Goal: Task Accomplishment & Management: Manage account settings

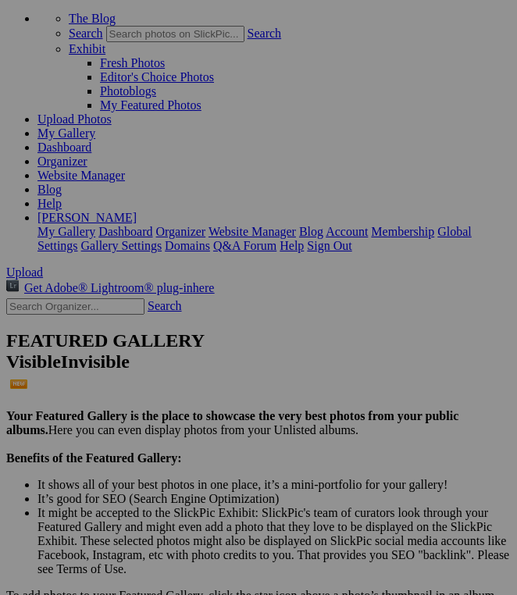
scroll to position [84, 0]
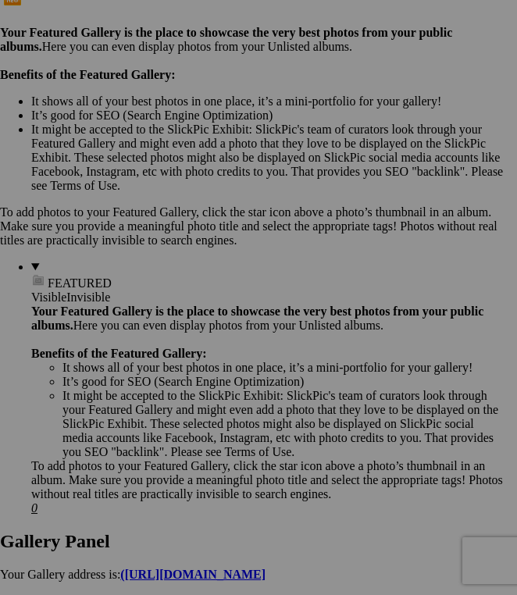
scroll to position [475, 169]
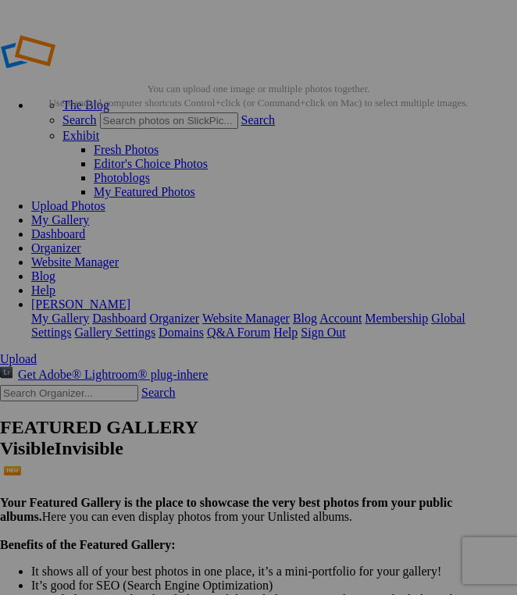
scroll to position [0, 231]
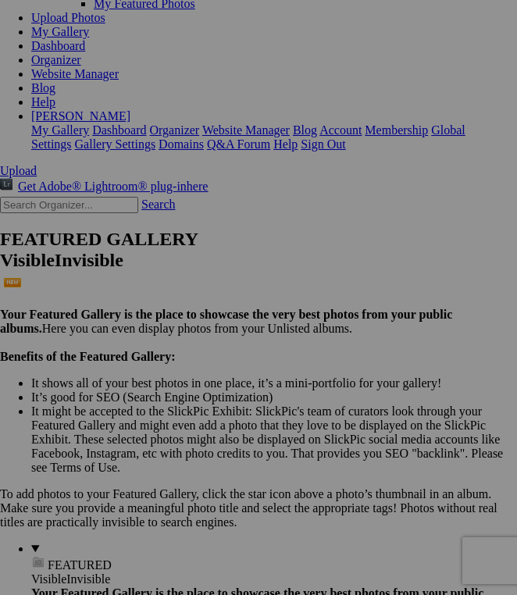
scroll to position [190, 212]
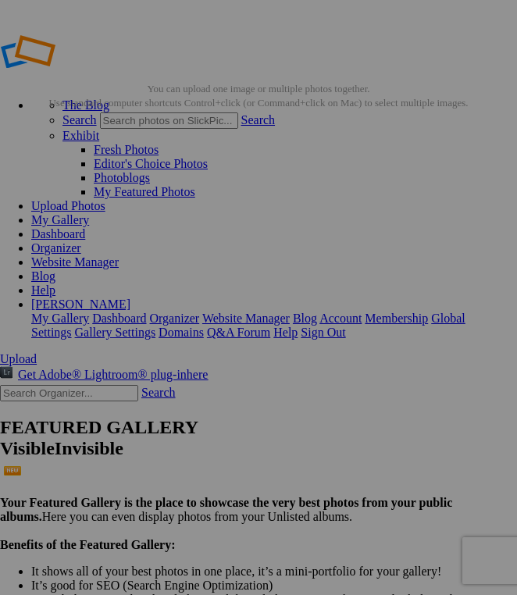
scroll to position [0, 86]
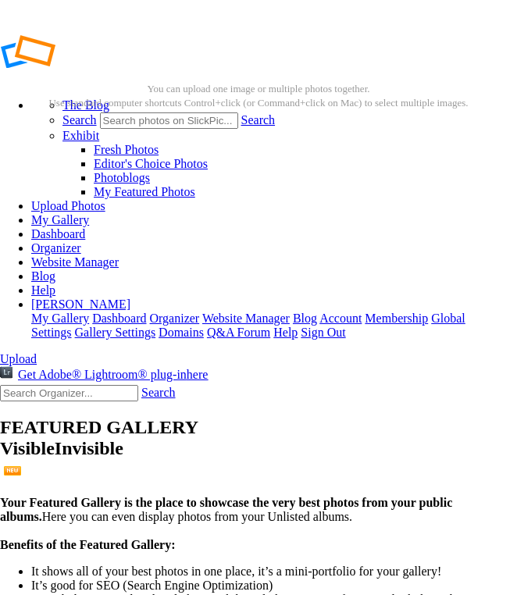
scroll to position [0, 80]
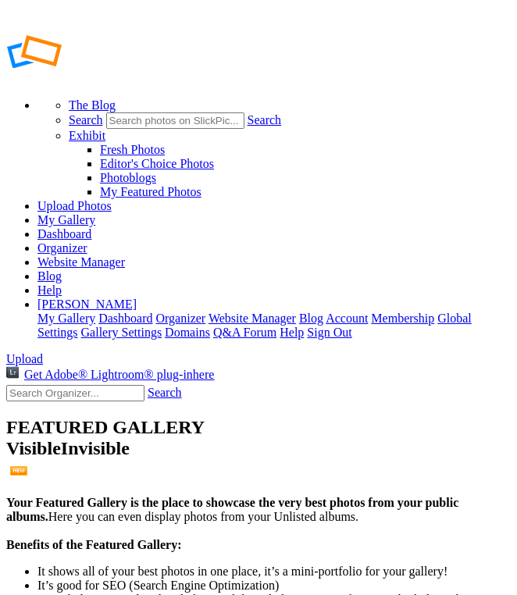
type input "[PERSON_NAME] PROOFS"
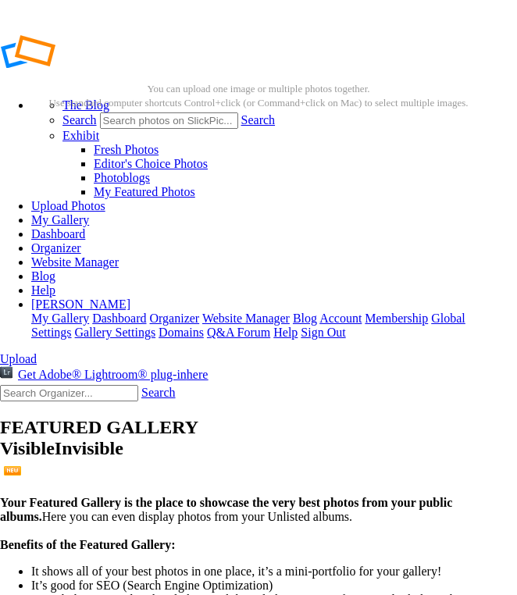
scroll to position [0, 8]
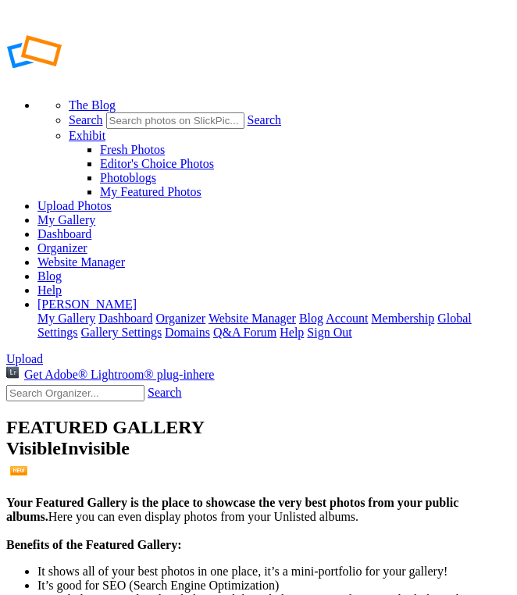
type input "[PERSON_NAME] PROOFS"
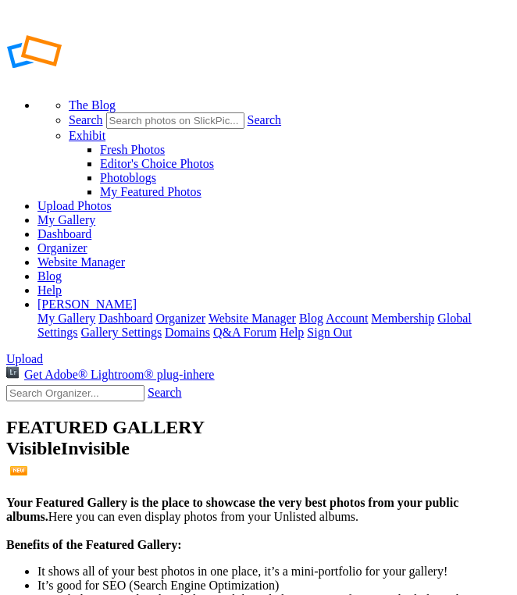
type input "[PERSON_NAME] PROOFS"
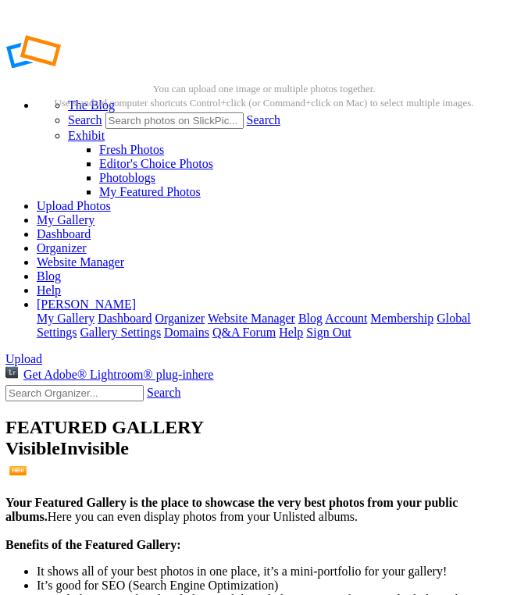
scroll to position [0, 1]
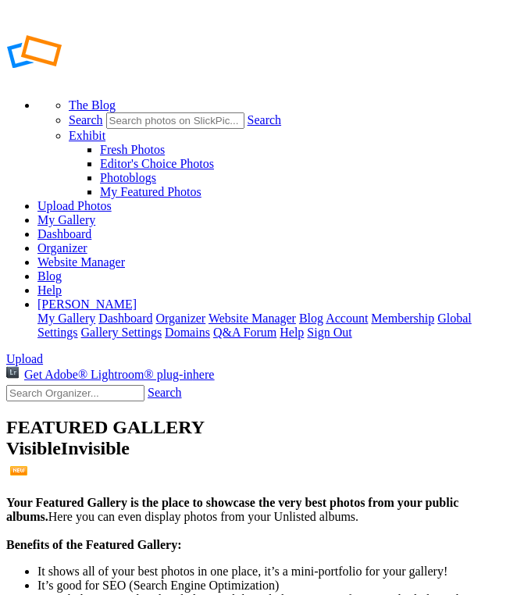
type input "[PERSON_NAME] PROOFS"
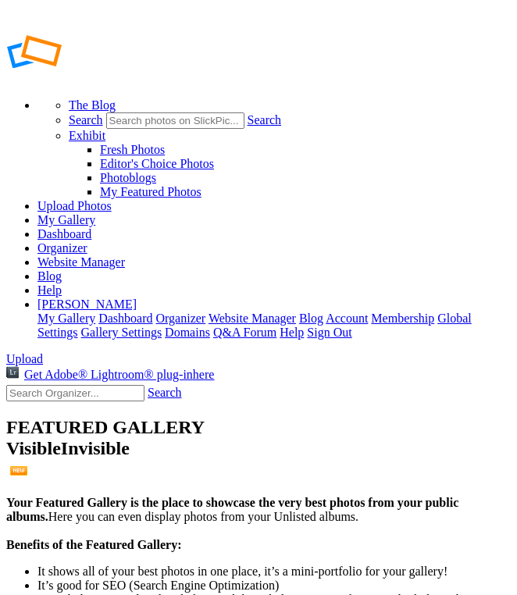
type input "Mayhem PROOFS"
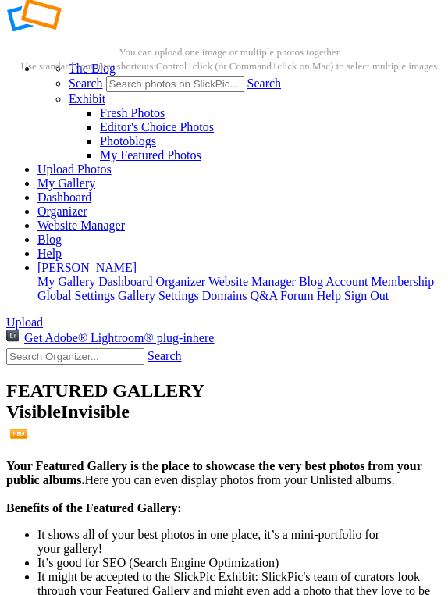
scroll to position [135, 0]
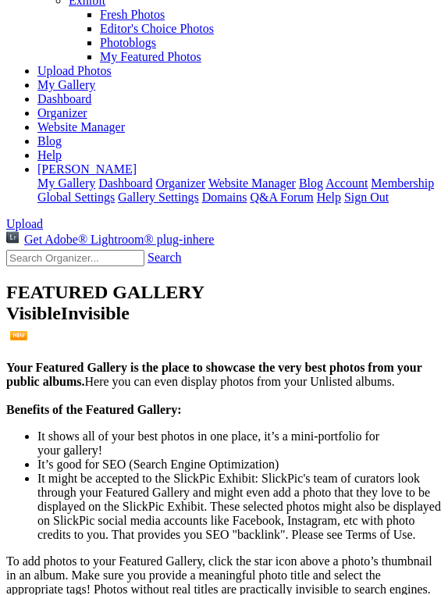
checkbox input "true"
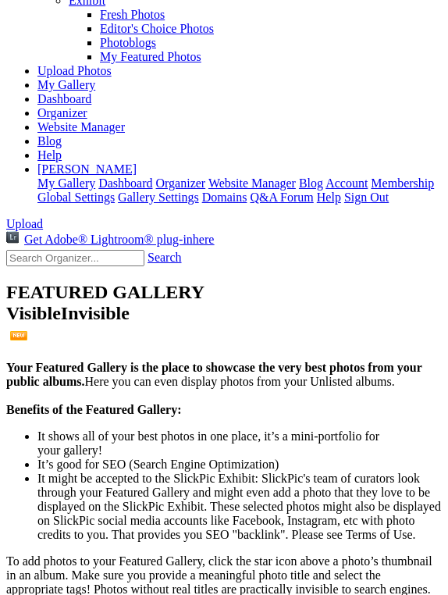
checkbox input "true"
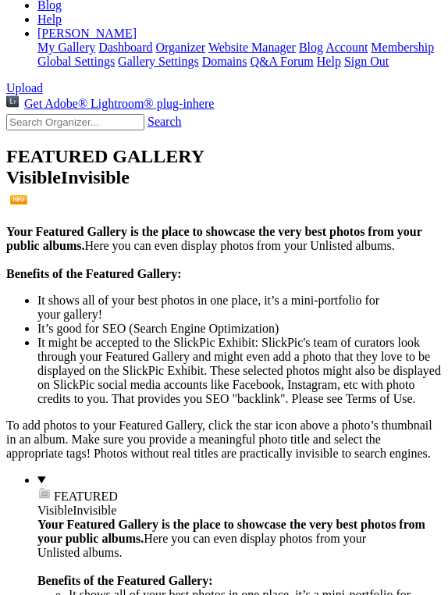
scroll to position [276, 0]
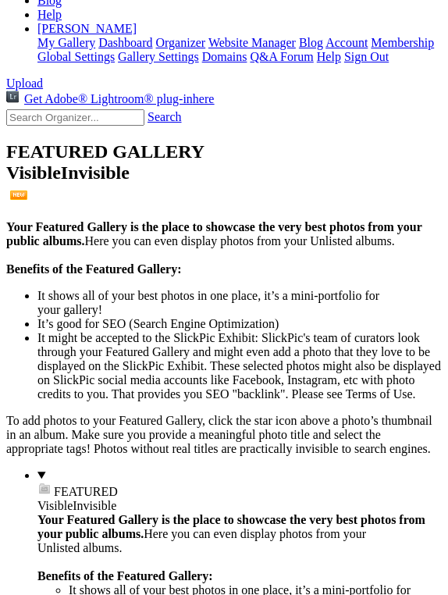
checkbox input "true"
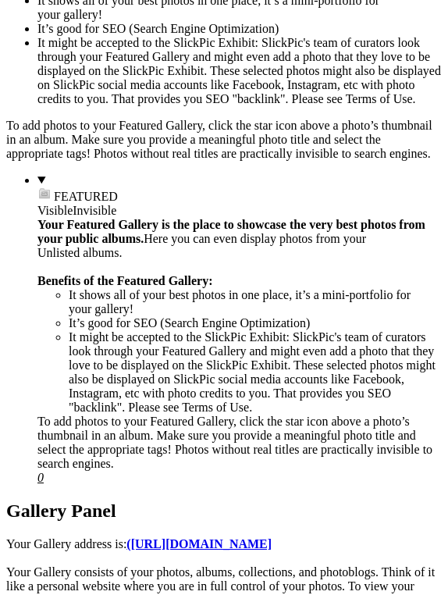
scroll to position [599, 0]
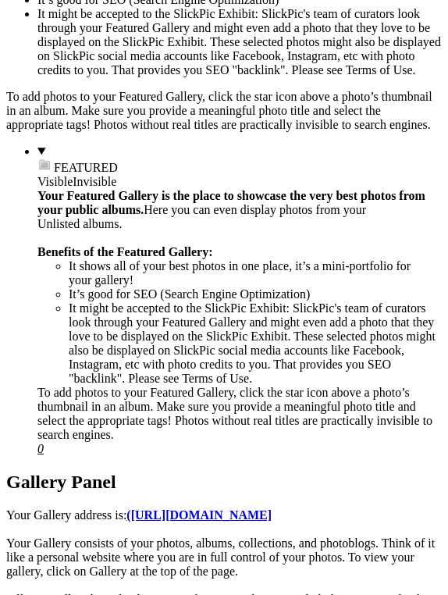
checkbox input "true"
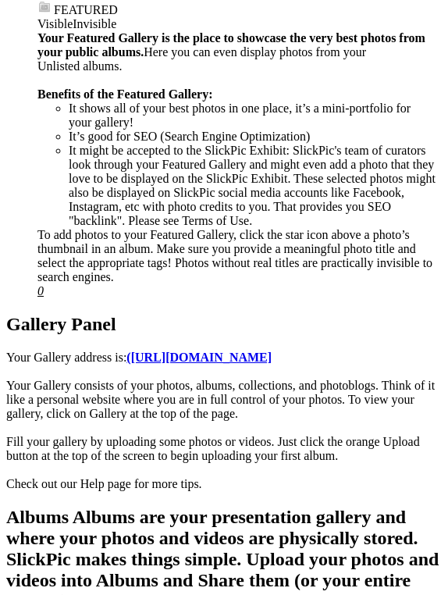
scroll to position [767, 0]
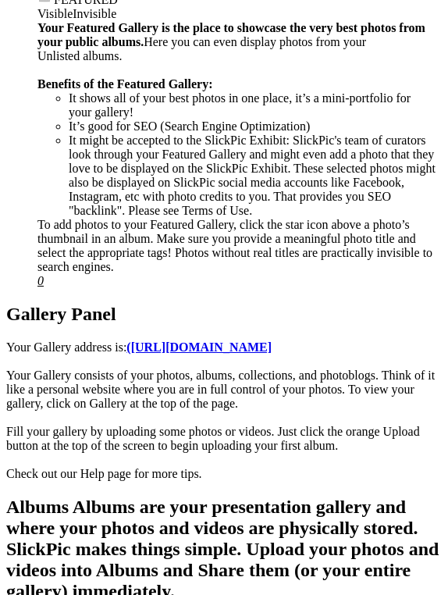
checkbox input "true"
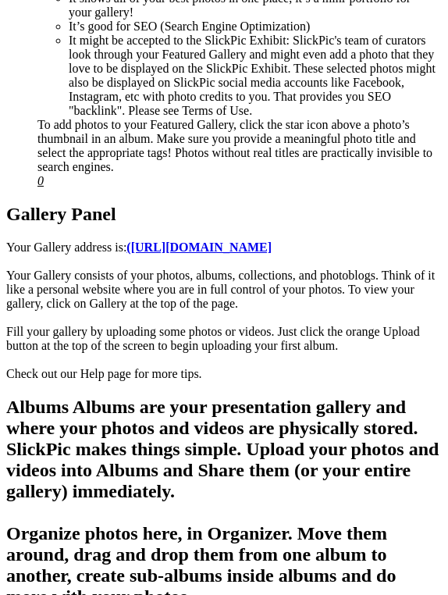
scroll to position [872, 0]
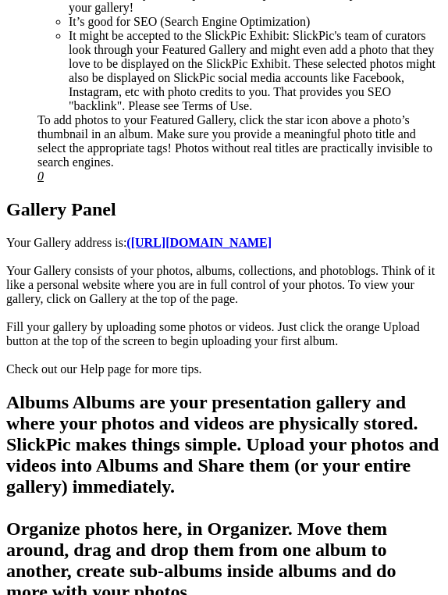
checkbox input "true"
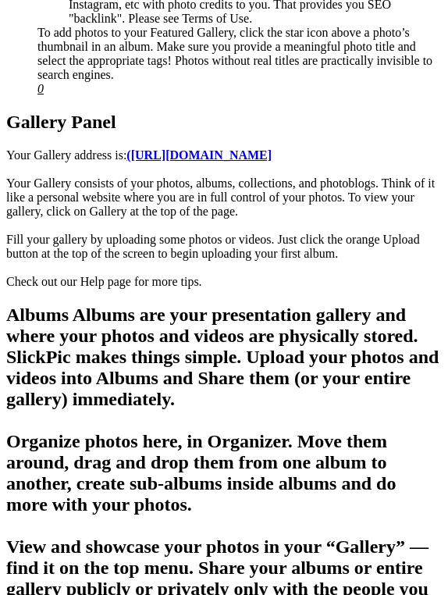
scroll to position [994, 0]
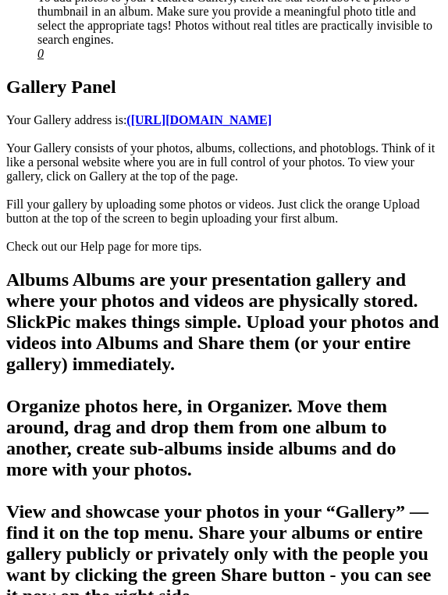
checkbox input "true"
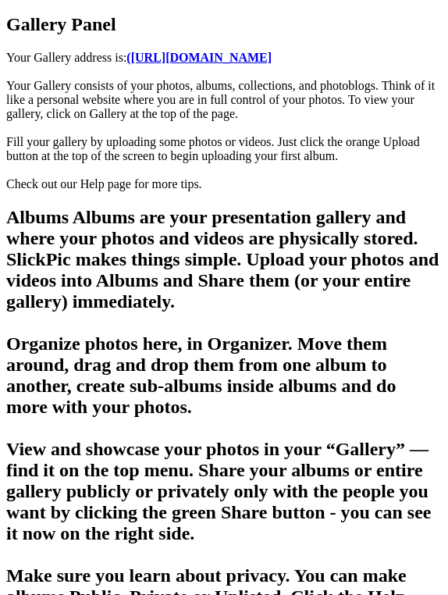
scroll to position [1058, 0]
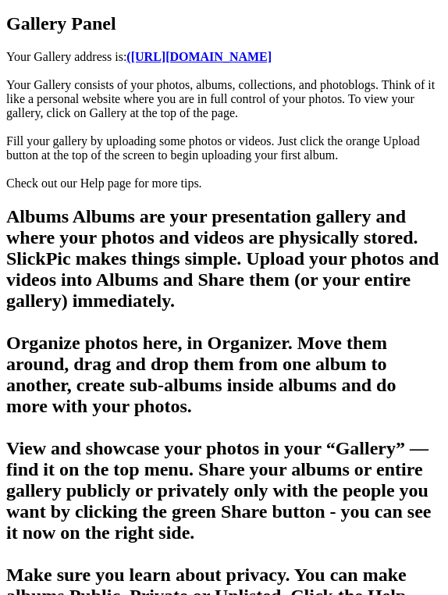
checkbox input "true"
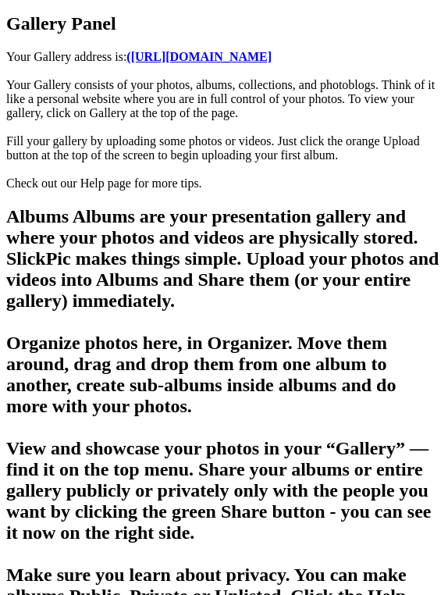
checkbox input "true"
checkbox input "false"
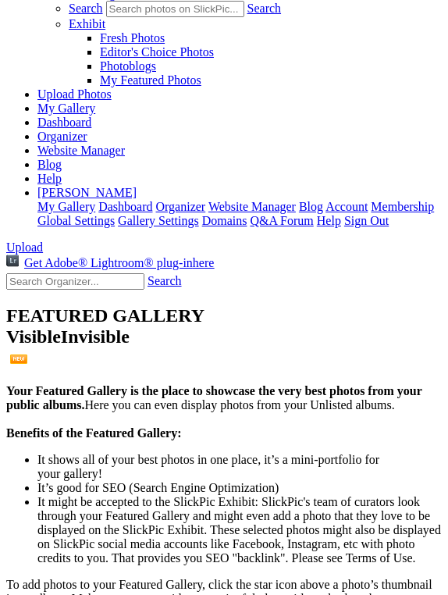
scroll to position [102, 0]
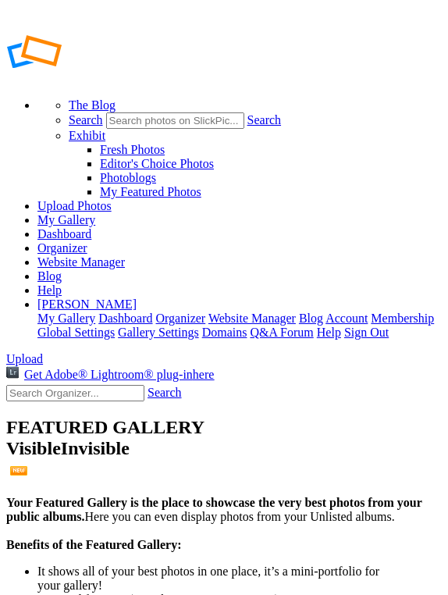
type input "Aros PROOFS"
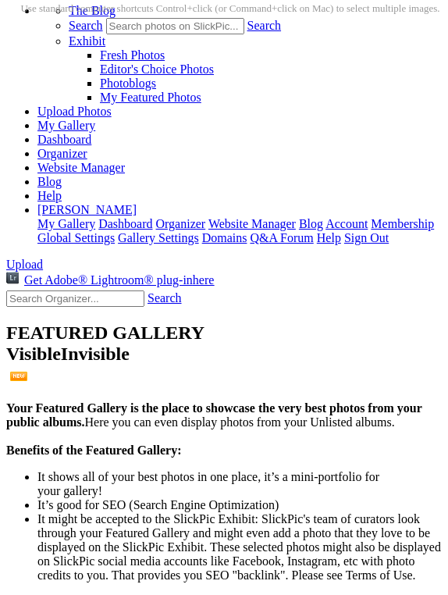
scroll to position [83, 0]
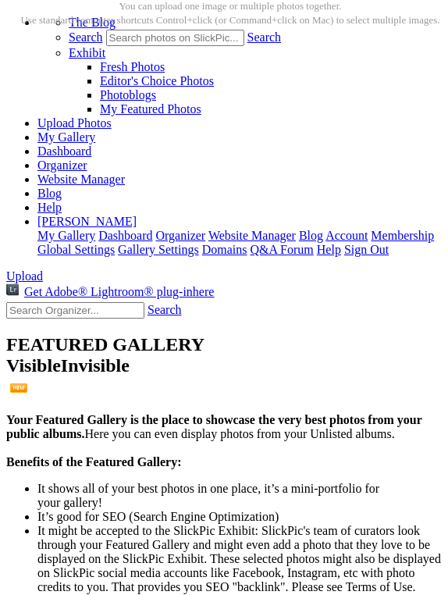
checkbox input "true"
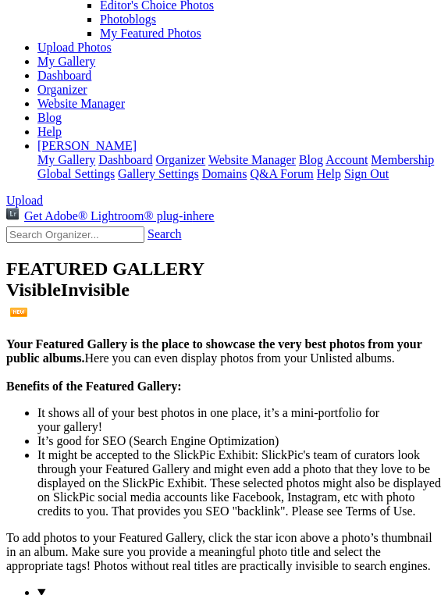
scroll to position [161, 0]
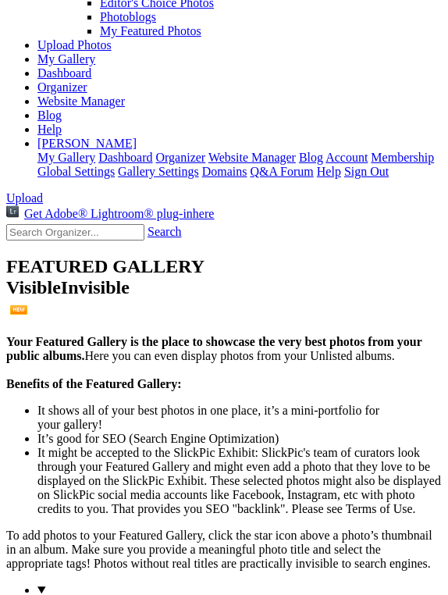
checkbox input "true"
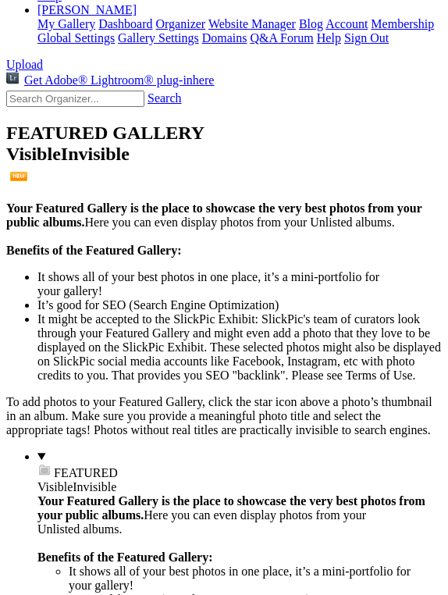
scroll to position [318, 0]
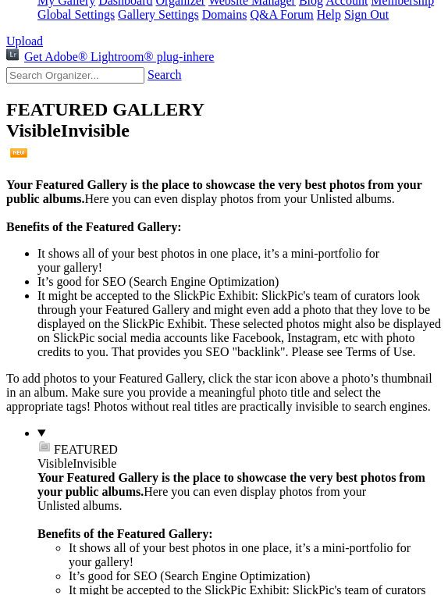
checkbox input "true"
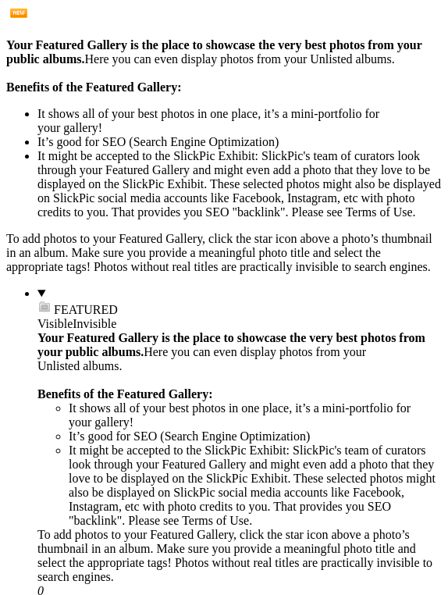
scroll to position [468, 0]
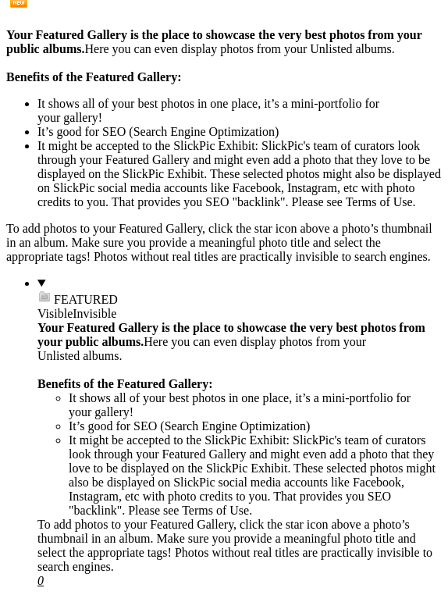
checkbox input "true"
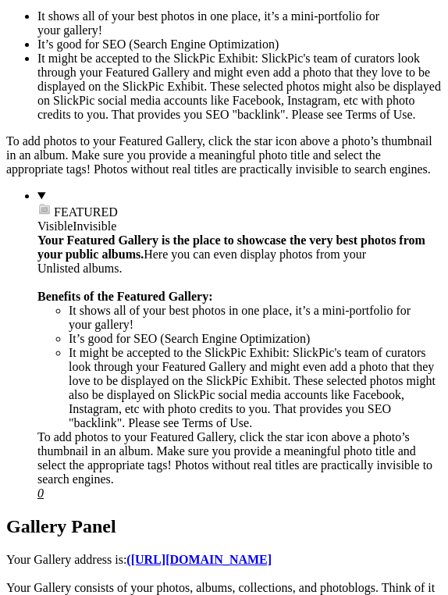
scroll to position [562, 0]
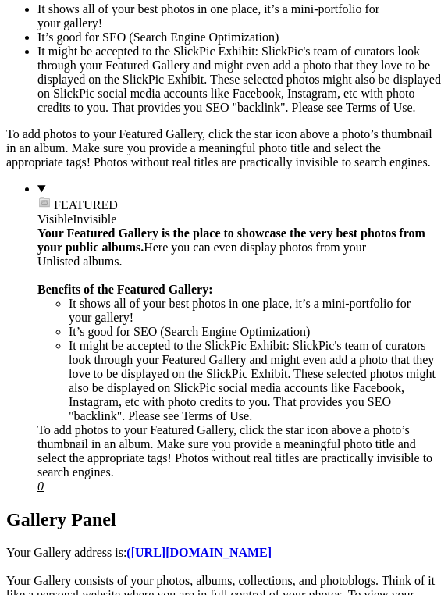
checkbox input "true"
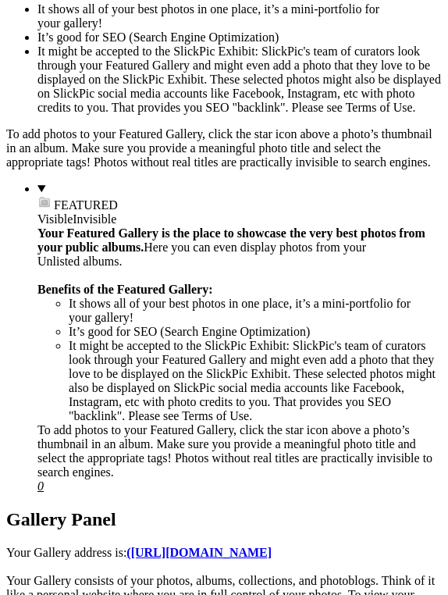
checkbox input "true"
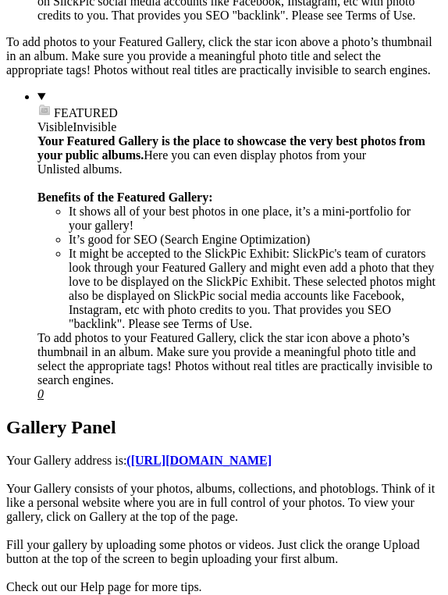
checkbox input "true"
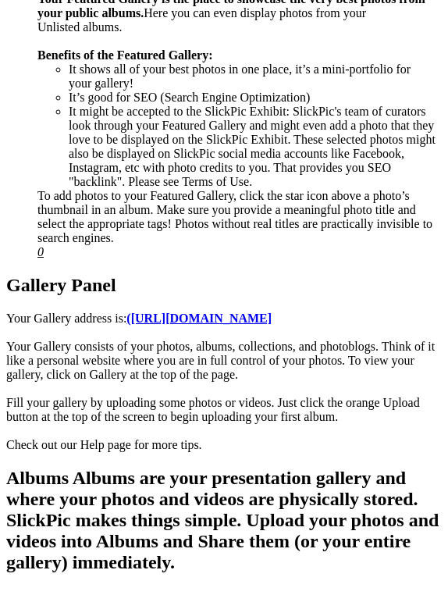
scroll to position [803, 0]
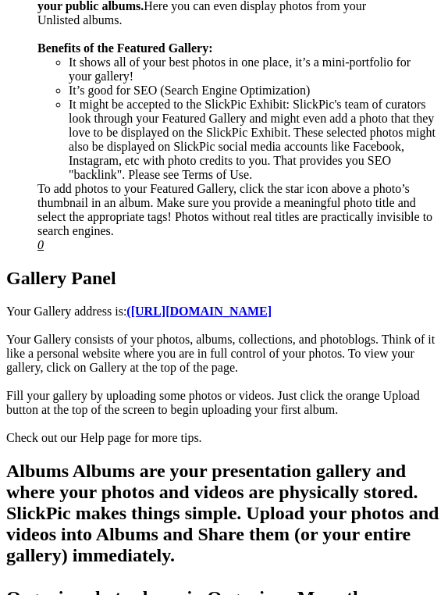
checkbox input "true"
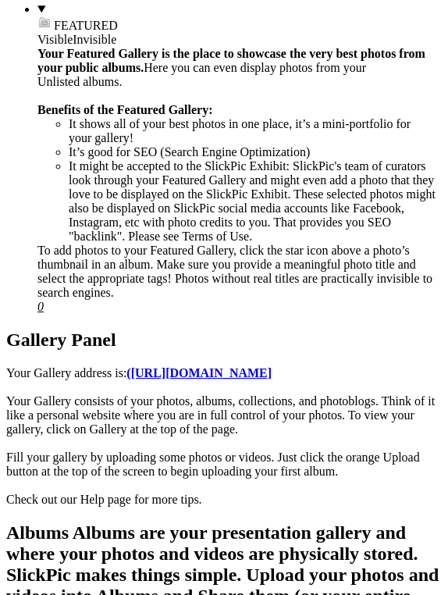
checkbox input "true"
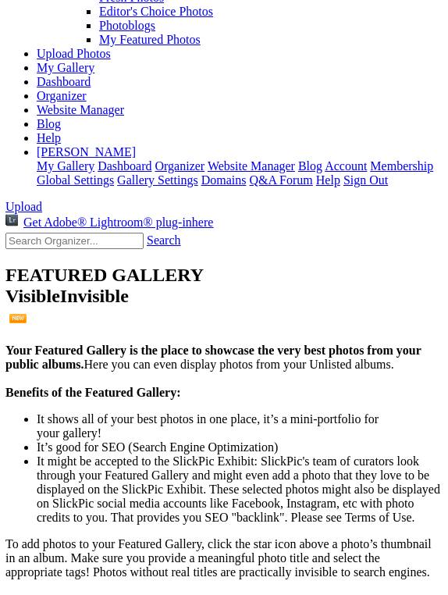
scroll to position [146, 1]
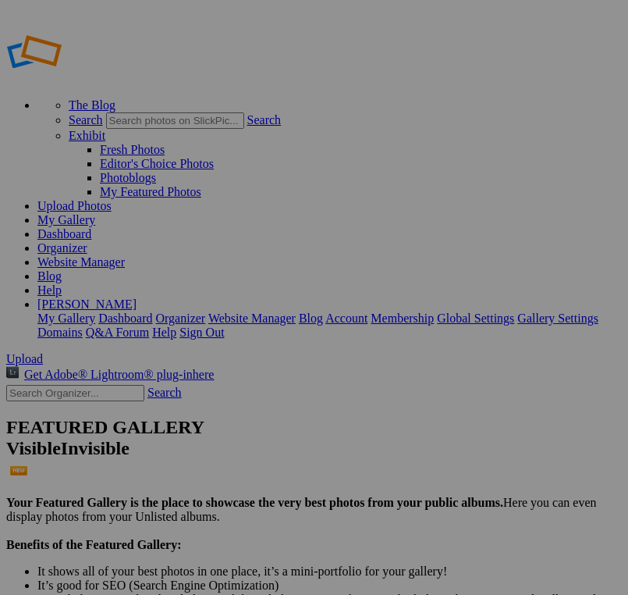
scroll to position [24, 0]
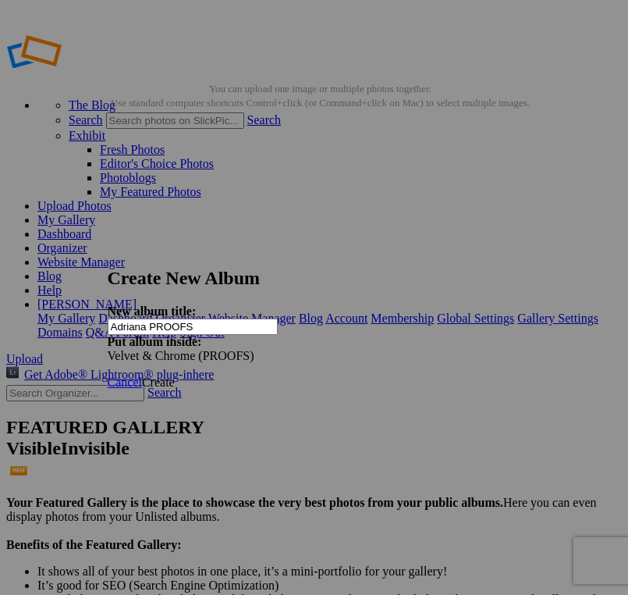
type input "Adriana PROOFS"
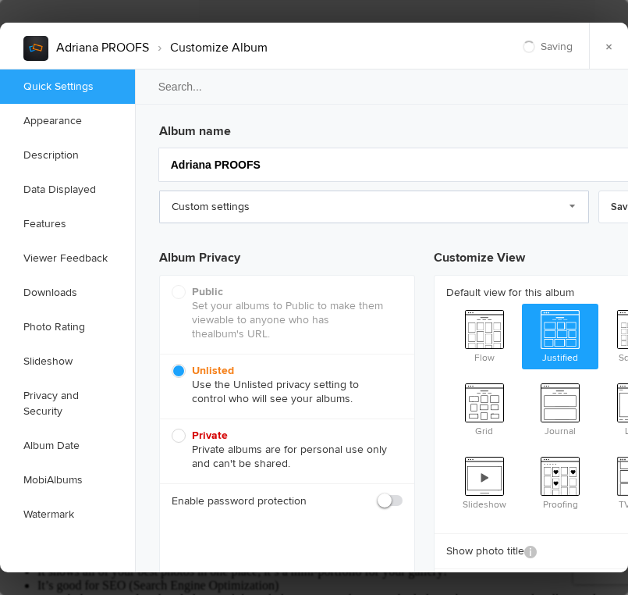
click at [235, 200] on link "Custom settings" at bounding box center [374, 206] width 430 height 33
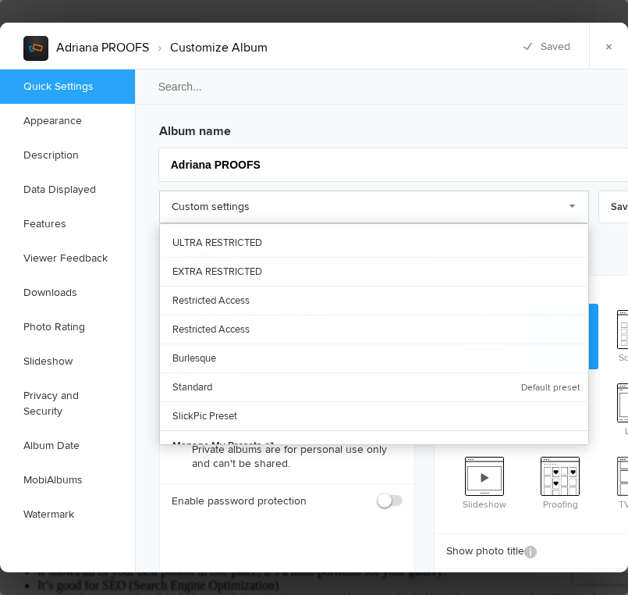
click at [233, 206] on link "Custom settings" at bounding box center [374, 206] width 430 height 33
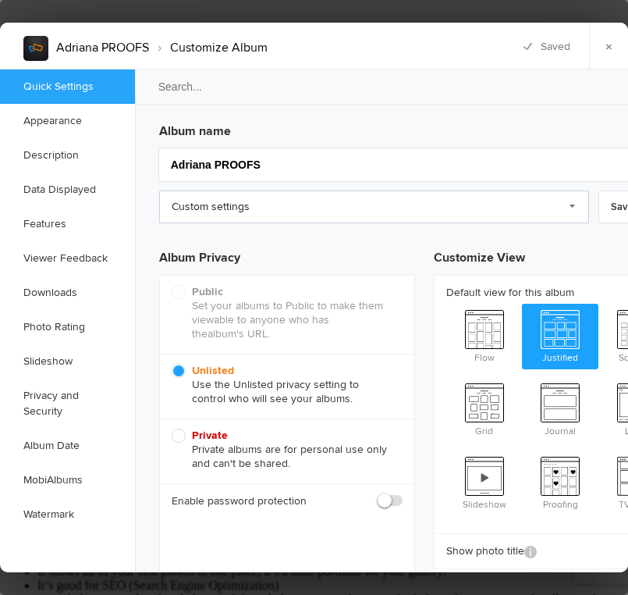
click at [229, 206] on link "Custom settings" at bounding box center [374, 206] width 430 height 33
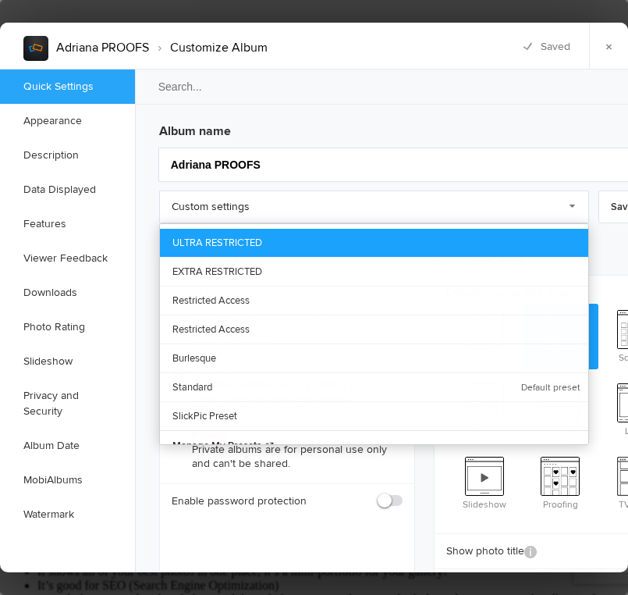
click at [228, 242] on link "ULTRA RESTRICTED" at bounding box center [374, 243] width 429 height 28
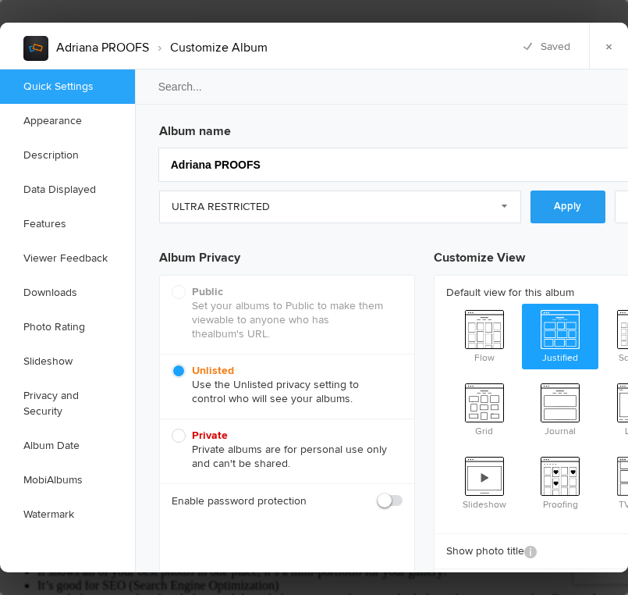
click at [573, 207] on link "Apply" at bounding box center [568, 206] width 75 height 33
checkbox input "false"
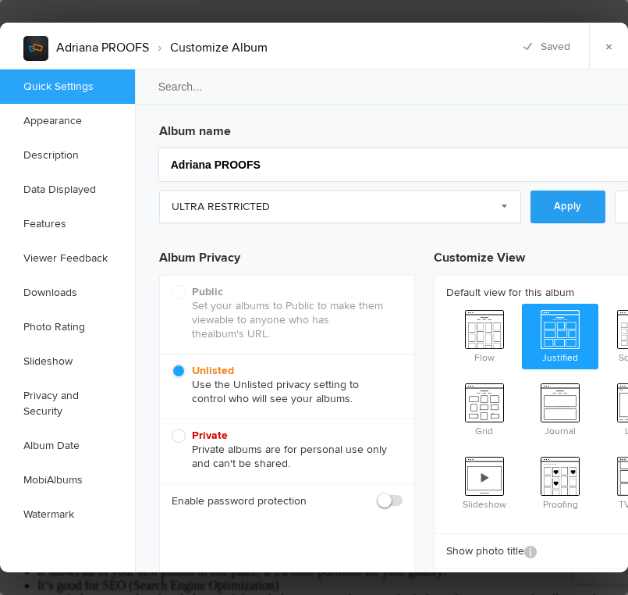
checkbox input "false"
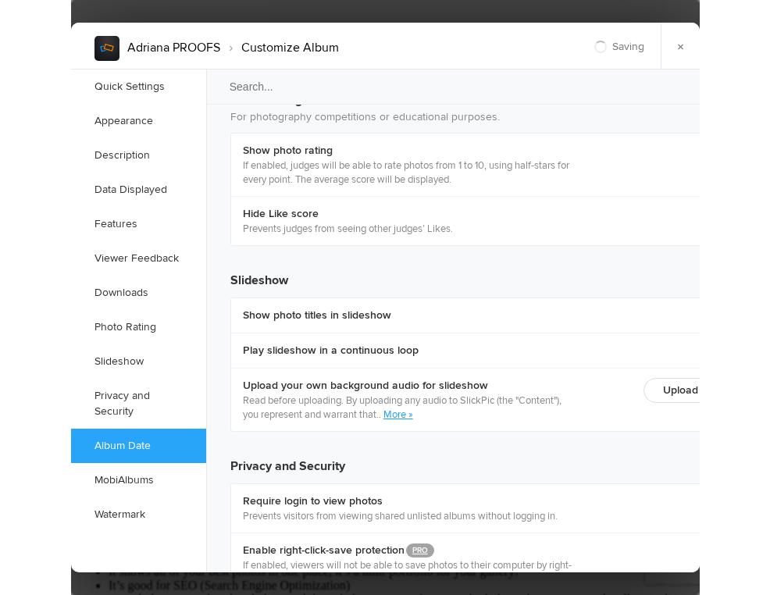
scroll to position [3448, 0]
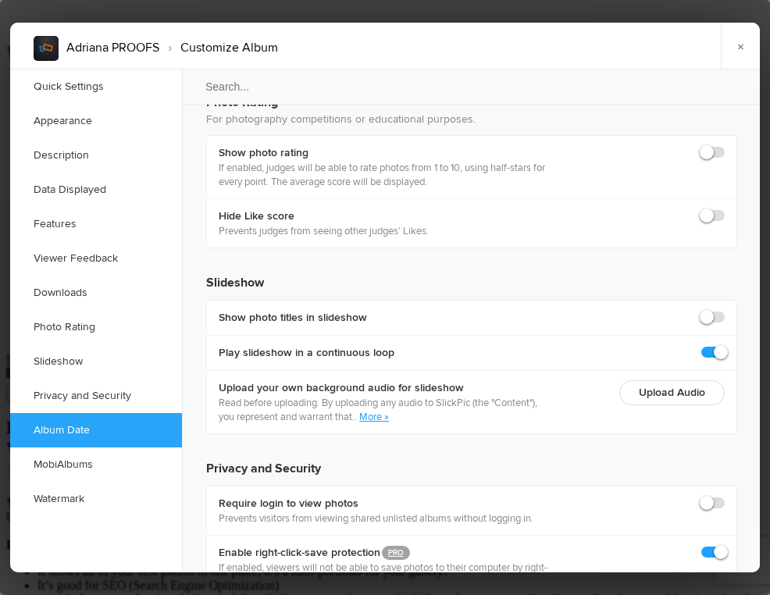
checkbox input "true"
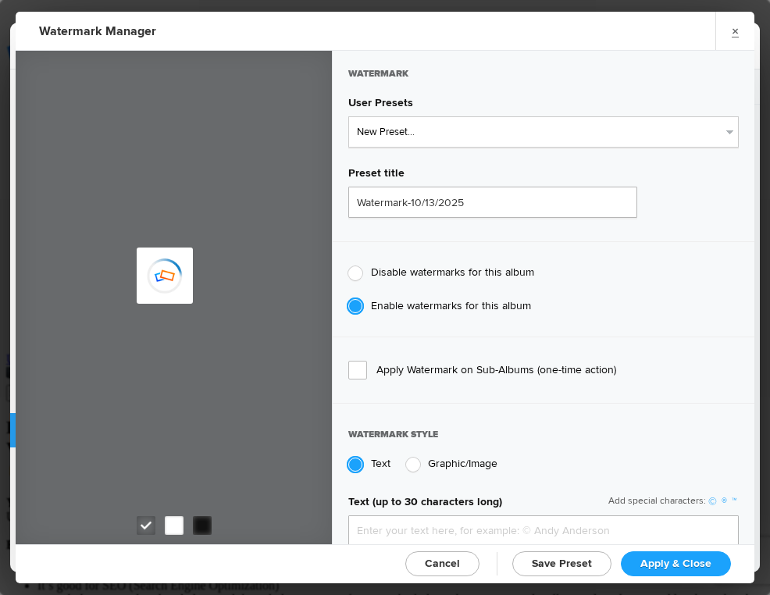
type input "genitophoto"
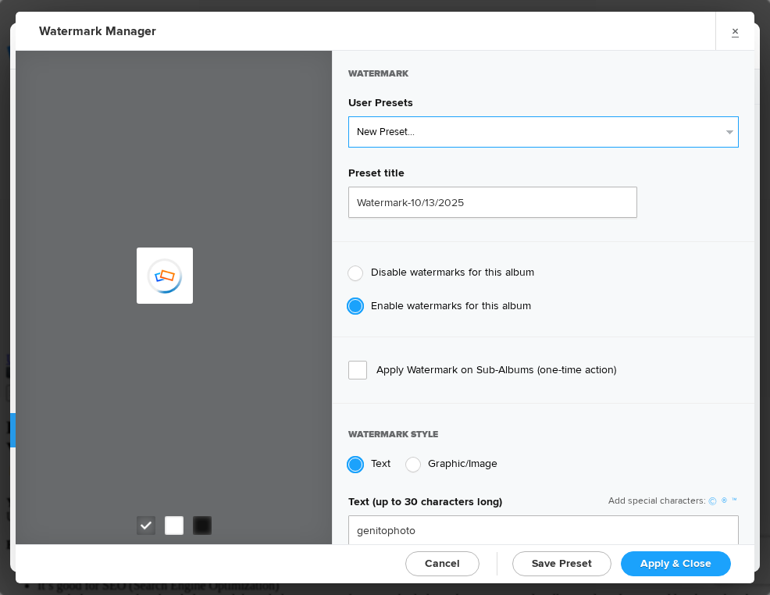
type input "Watermark-8/13/2022"
type input "0.13"
type input "89"
radio input "true"
radio input "false"
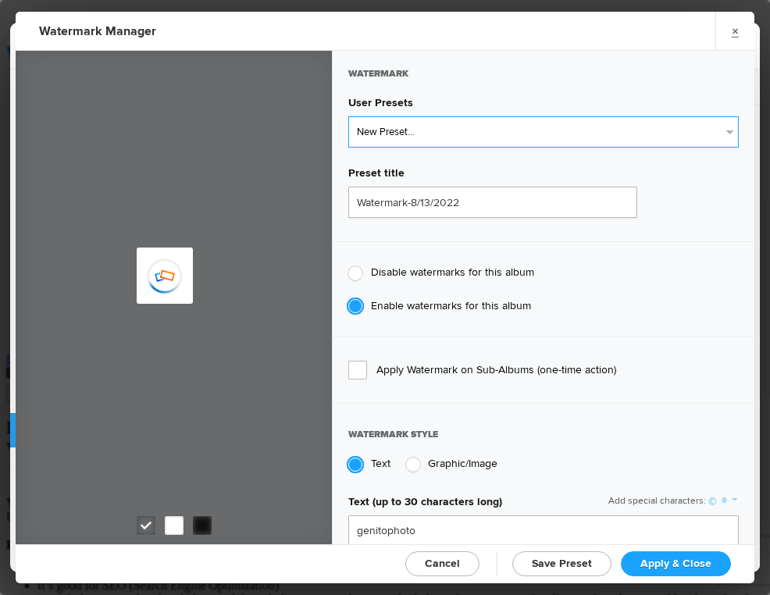
scroll to position [0, 0]
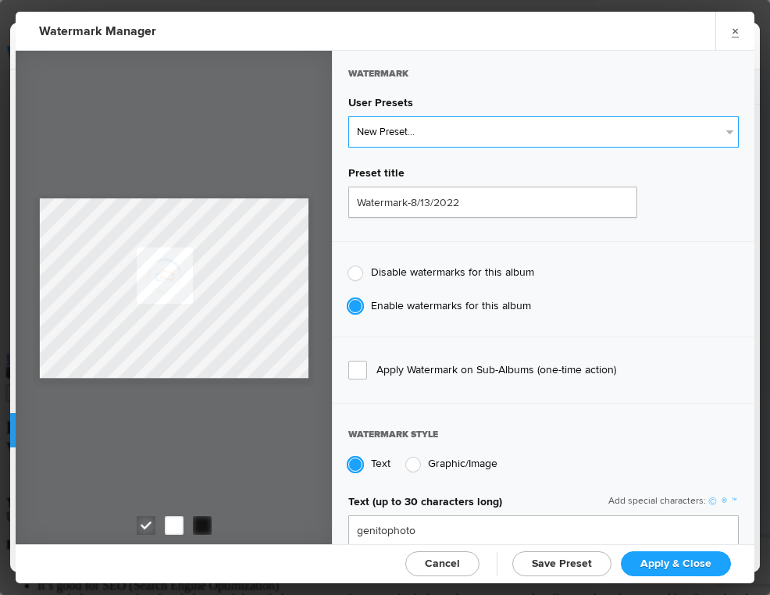
select select "2: Object"
type input "LOGO"
radio input "false"
radio input "true"
type input "0.1"
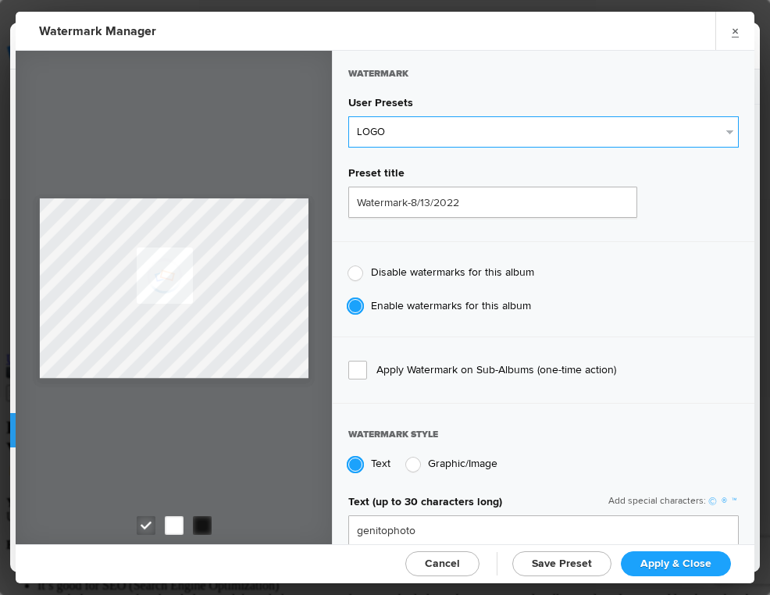
type input "92"
type input "0"
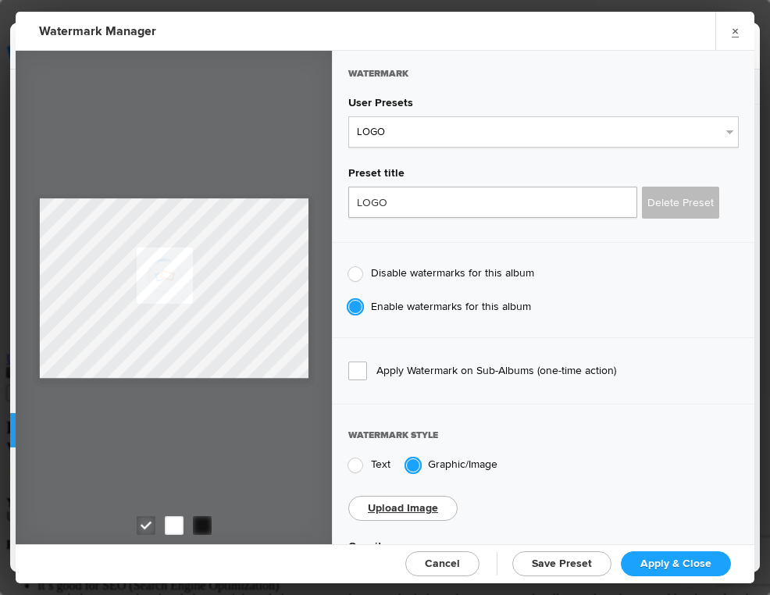
click at [628, 559] on span "Apply & Close" at bounding box center [675, 563] width 71 height 13
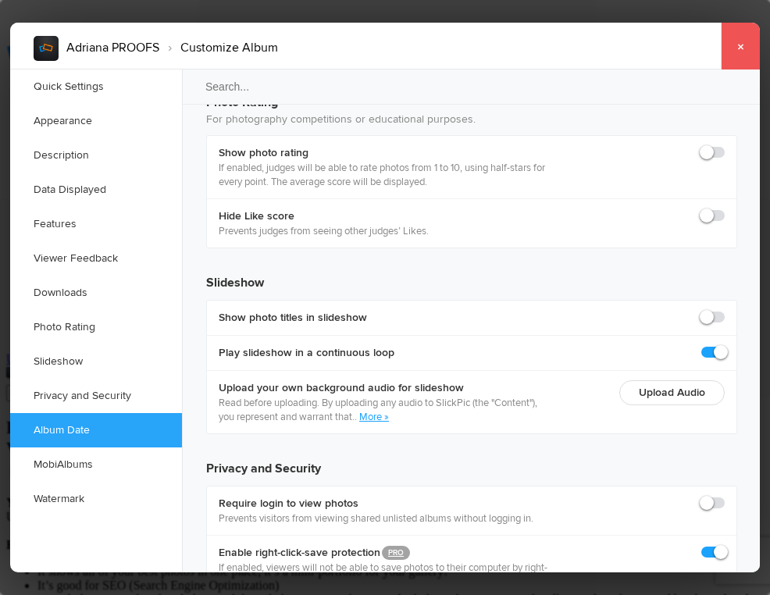
click at [628, 55] on link "×" at bounding box center [739, 46] width 39 height 47
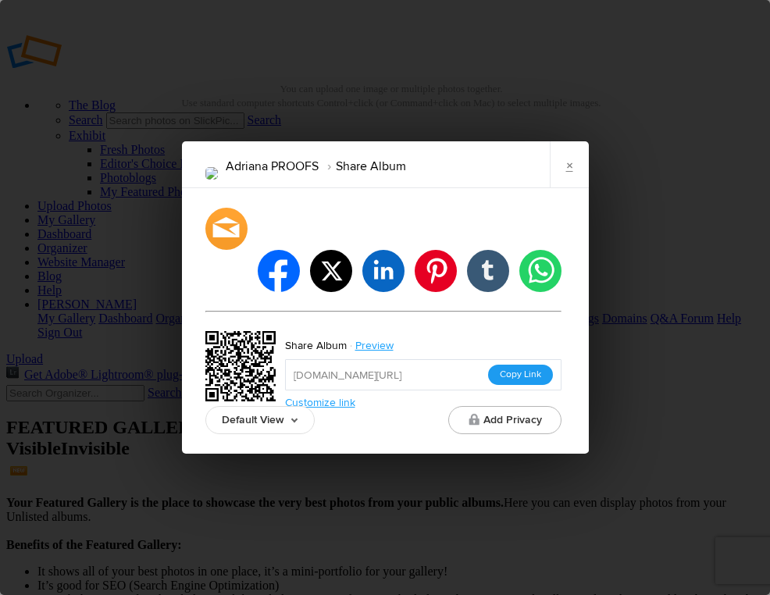
click at [509, 364] on button "Copy Link" at bounding box center [520, 374] width 65 height 20
